Goal: Find specific fact

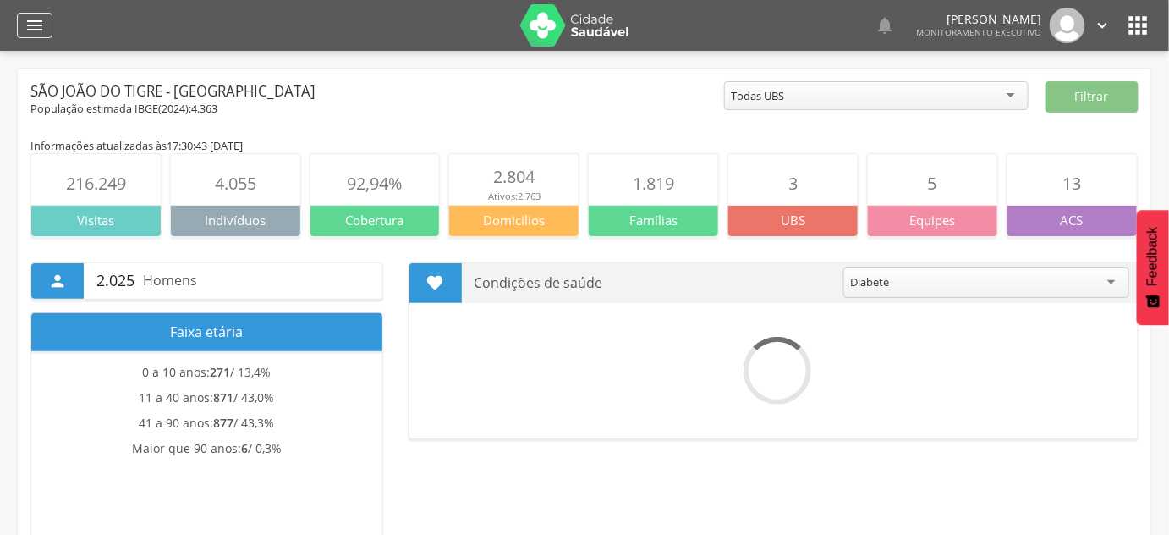
click at [34, 33] on icon "" at bounding box center [35, 25] width 20 height 20
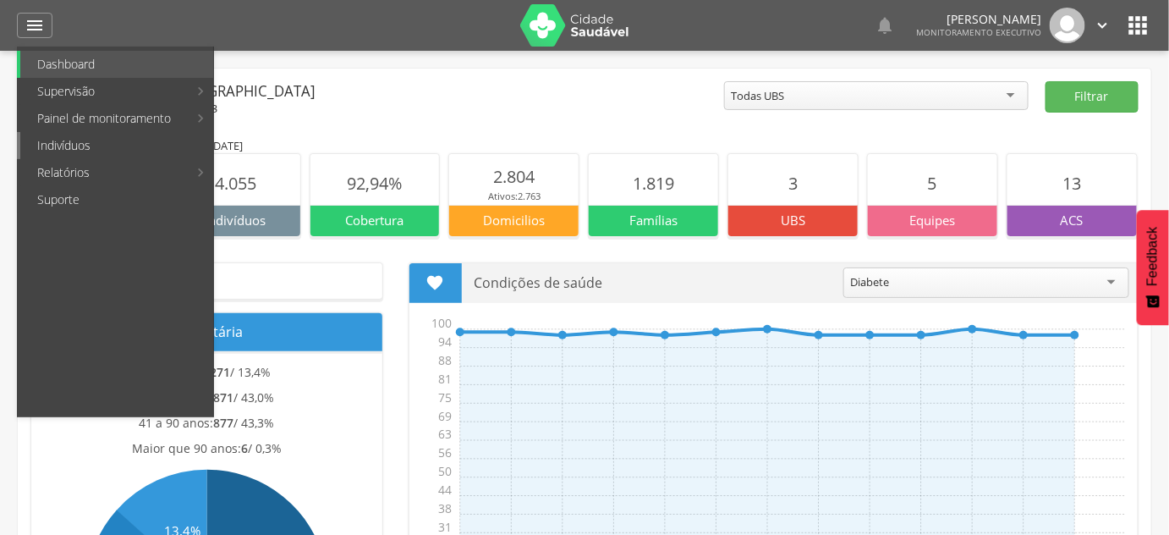
click at [68, 144] on link "Indivíduos" at bounding box center [116, 145] width 193 height 27
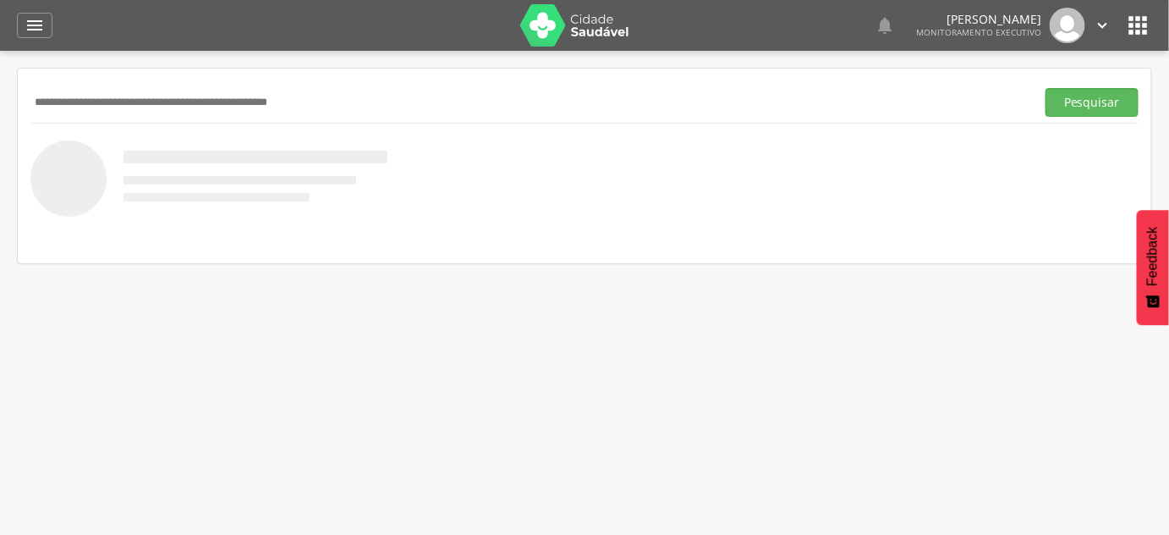
click at [74, 109] on input "text" at bounding box center [529, 102] width 998 height 29
type input "*******"
click at [1045, 88] on button "Pesquisar" at bounding box center [1091, 102] width 93 height 29
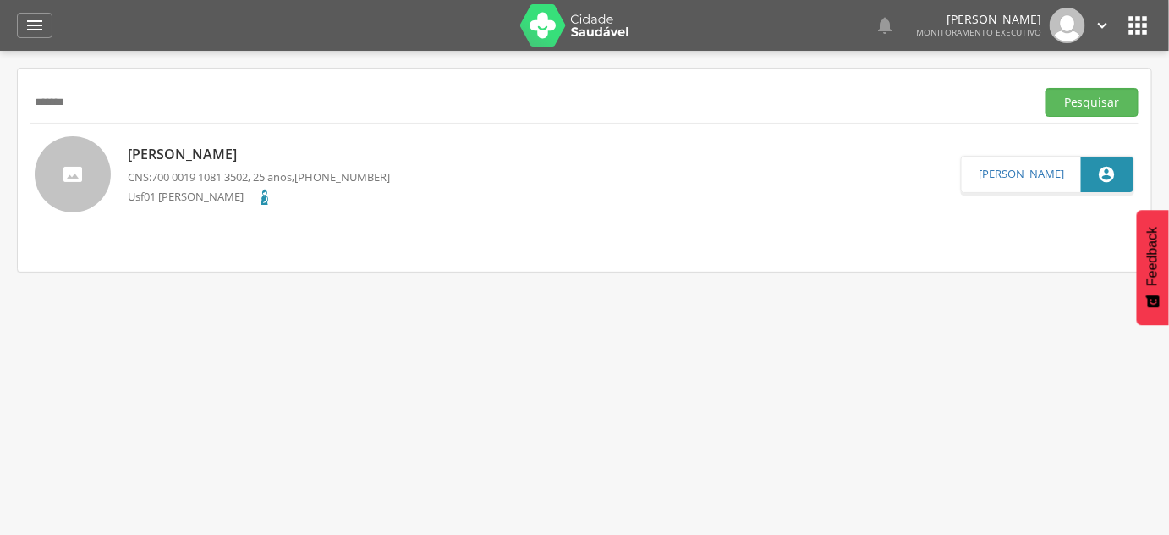
drag, startPoint x: 266, startPoint y: 167, endPoint x: 258, endPoint y: 155, distance: 15.2
click at [266, 167] on div "[PERSON_NAME] CNS: 700 0019 1081 3502 , 25 anos, [PHONE_NUMBER] Usf01 [PERSON_N…" at bounding box center [259, 174] width 262 height 69
type input "**********"
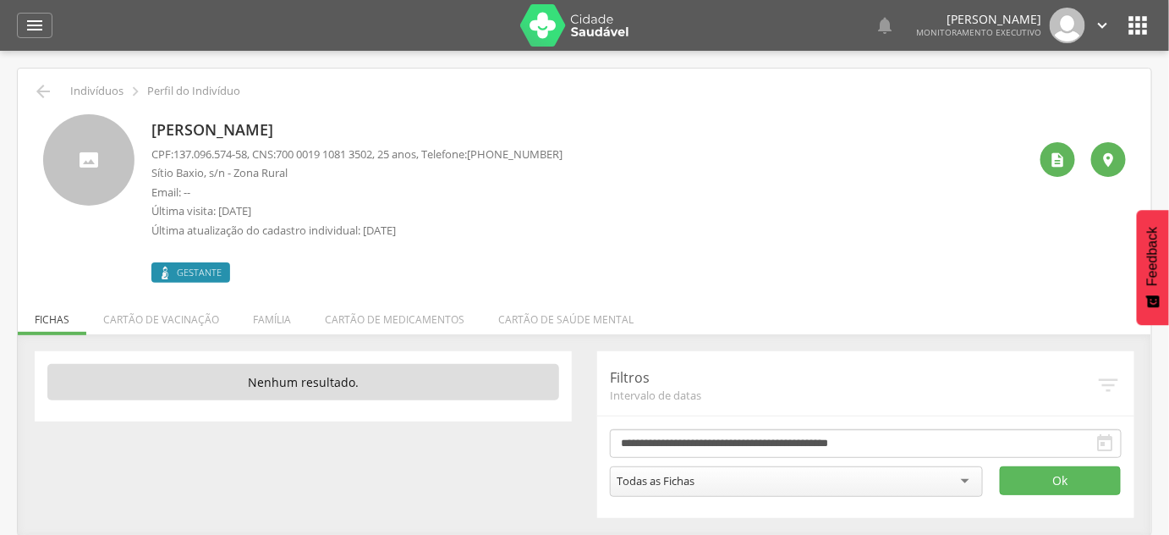
drag, startPoint x: 336, startPoint y: 130, endPoint x: 151, endPoint y: 120, distance: 185.5
click at [151, 120] on p "[PERSON_NAME]" at bounding box center [356, 130] width 411 height 22
copy p "[PERSON_NAME]"
click at [332, 174] on p "Sítio Baxio, s/n - Zona Rural" at bounding box center [356, 173] width 411 height 16
drag, startPoint x: 286, startPoint y: 151, endPoint x: 389, endPoint y: 155, distance: 103.3
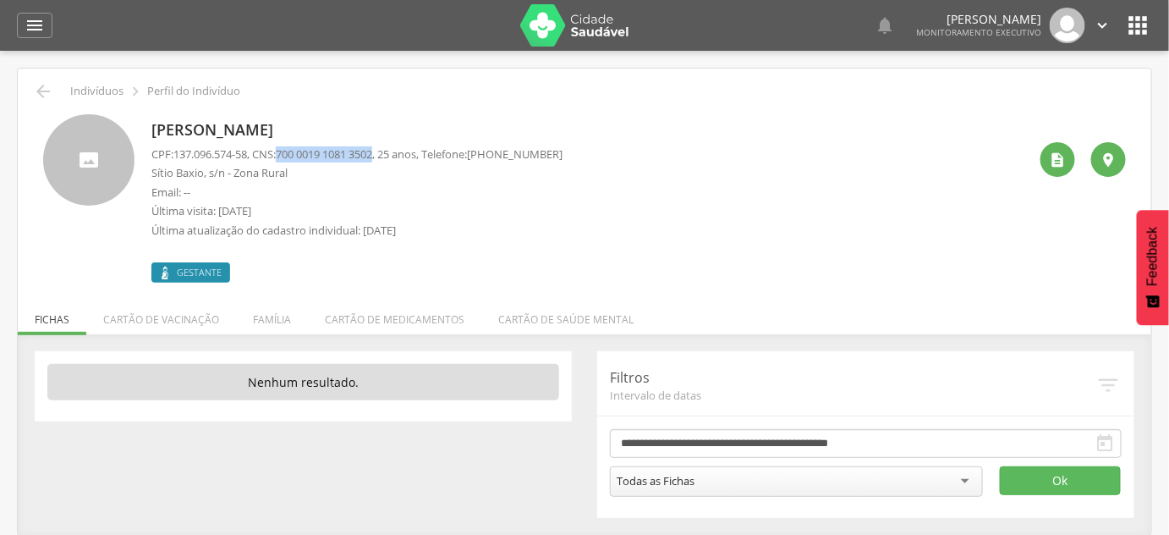
click at [389, 155] on p "CPF: 137.096.574-58 , CNS: [PHONE_NUMBER] , 25 anos, Telefone: [PHONE_NUMBER]" at bounding box center [356, 154] width 411 height 16
copy span "700 0019 1081 3502"
